Goal: Information Seeking & Learning: Learn about a topic

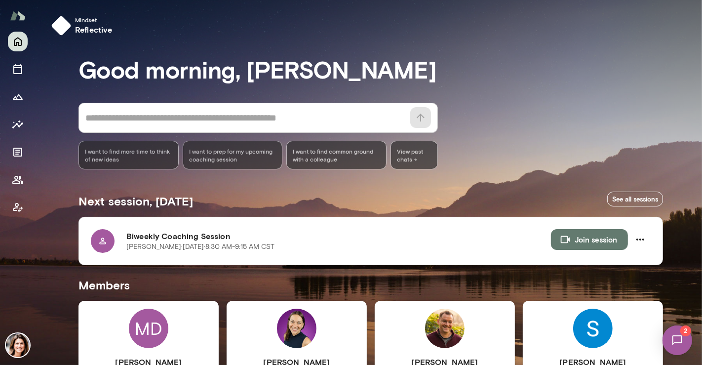
drag, startPoint x: 701, startPoint y: 130, endPoint x: 702, endPoint y: 196, distance: 66.2
click at [702, 196] on div at bounding box center [351, 122] width 702 height 244
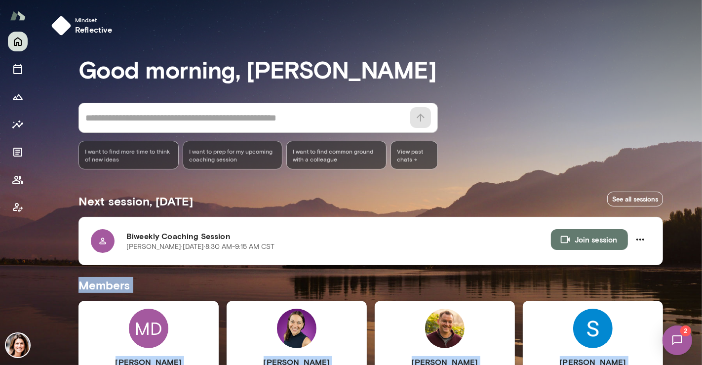
drag, startPoint x: 699, startPoint y: 191, endPoint x: 696, endPoint y: 261, distance: 69.7
click at [702, 249] on div "Mindset reflective Good morning, [PERSON_NAME] * ​ ​ I want to find more time t…" at bounding box center [351, 182] width 702 height 365
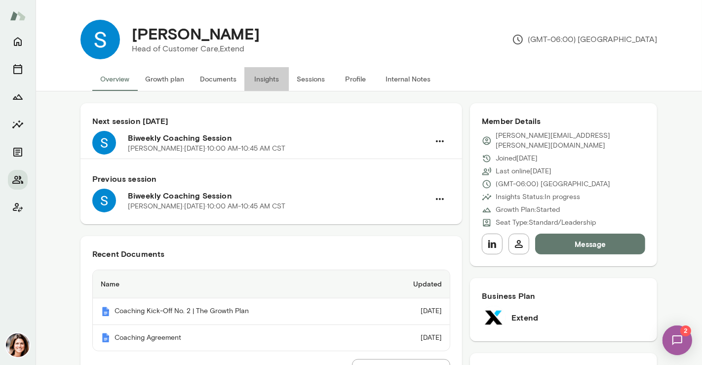
click at [267, 82] on button "Insights" at bounding box center [267, 79] width 44 height 24
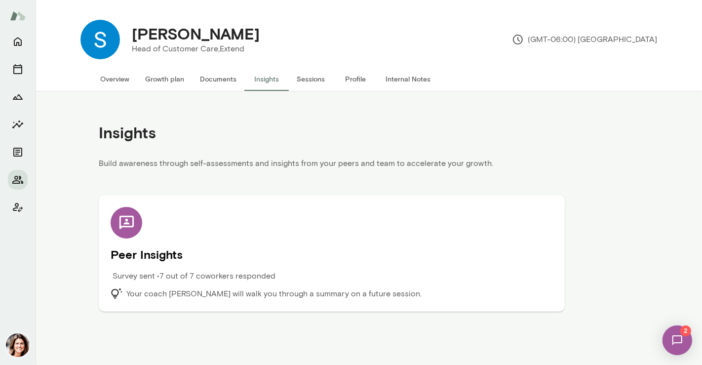
click at [309, 246] on h5 "Peer Insights" at bounding box center [332, 254] width 443 height 16
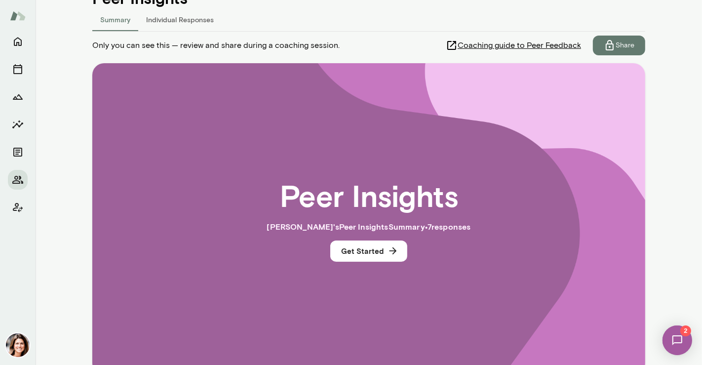
scroll to position [192, 0]
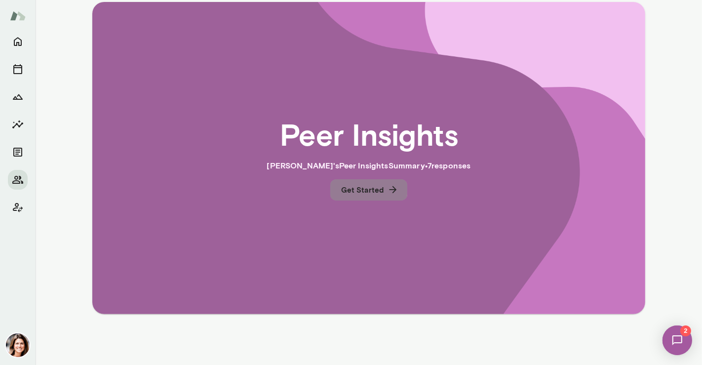
click at [363, 188] on button "Get Started" at bounding box center [368, 189] width 77 height 21
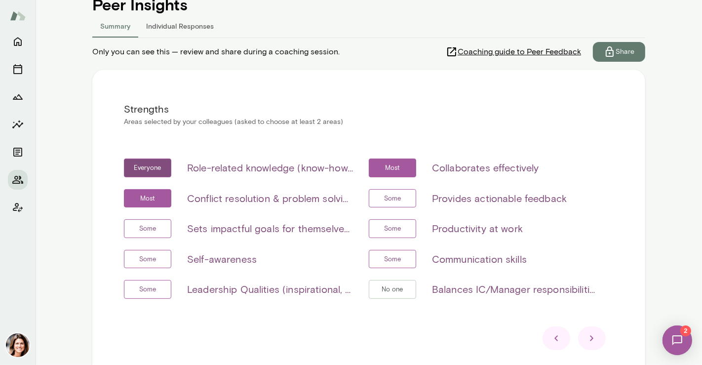
scroll to position [126, 0]
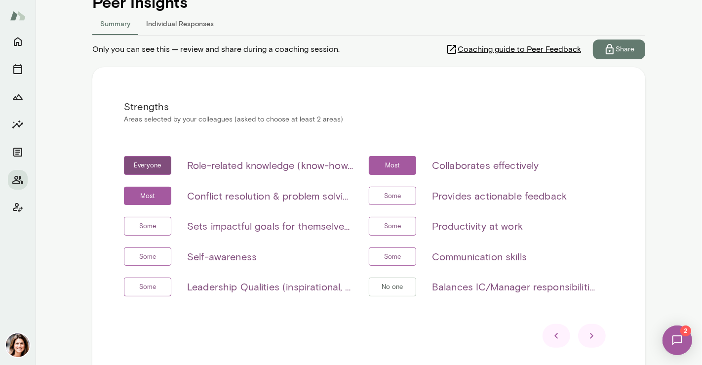
click at [590, 332] on icon at bounding box center [592, 336] width 12 height 12
